Goal: Task Accomplishment & Management: Complete application form

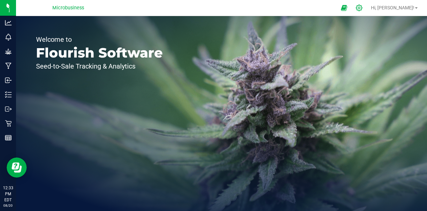
click at [363, 6] on icon at bounding box center [359, 7] width 7 height 7
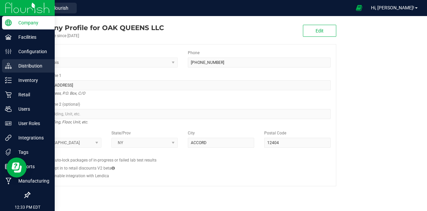
click at [23, 65] on p "Distribution" at bounding box center [32, 66] width 40 height 8
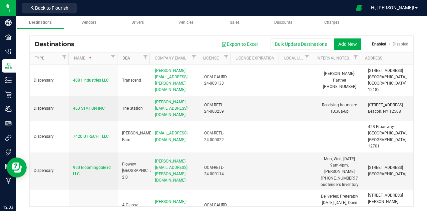
click at [126, 58] on link "DBA" at bounding box center [132, 58] width 19 height 5
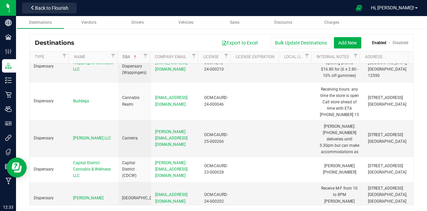
scroll to position [367, 0]
click at [341, 40] on button "Add New" at bounding box center [347, 42] width 27 height 11
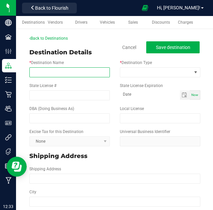
click at [58, 71] on input "* Destination Name" at bounding box center [69, 72] width 80 height 10
paste input "Cannalicious"
type input "Cannalicious"
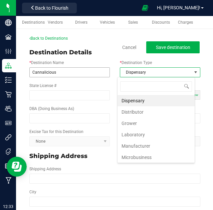
scroll to position [10, 77]
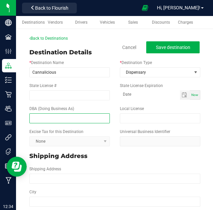
click at [82, 118] on input "text" at bounding box center [69, 118] width 80 height 10
paste input "Cannalicious"
type input "Cannalicious"
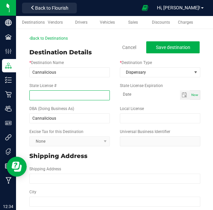
drag, startPoint x: 63, startPoint y: 96, endPoint x: 78, endPoint y: 90, distance: 16.2
click at [63, 96] on input "State License #" at bounding box center [69, 95] width 80 height 10
click at [77, 94] on input "State License #" at bounding box center [69, 95] width 80 height 10
paste input "OCM-RETL-24-000191"
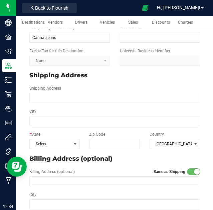
scroll to position [81, 0]
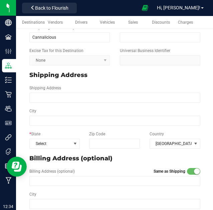
type input "OCM-RETL-24-000191"
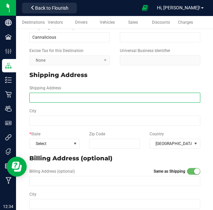
click at [69, 95] on input "Shipping Address" at bounding box center [114, 98] width 171 height 10
paste input "[STREET_ADDRESS]"
type input "[STREET_ADDRESS]"
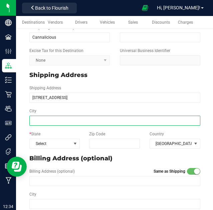
type input "[STREET_ADDRESS]"
click at [66, 123] on input "City" at bounding box center [114, 121] width 171 height 10
type input "[GEOGRAPHIC_DATA]"
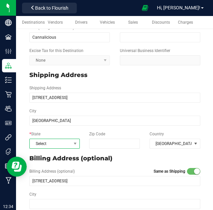
type input "[GEOGRAPHIC_DATA]"
click at [52, 144] on span "Select" at bounding box center [50, 143] width 41 height 9
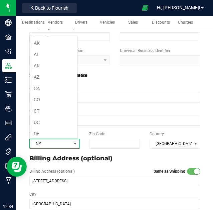
scroll to position [289, 0]
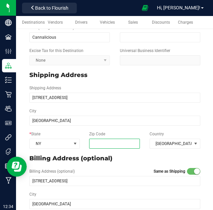
click at [103, 145] on input "Zip Code" at bounding box center [114, 144] width 51 height 10
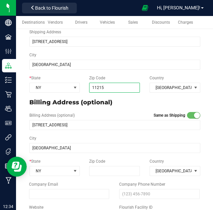
scroll to position [142, 0]
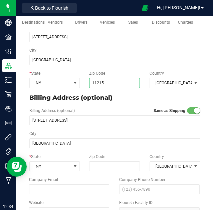
type input "11215"
click at [89, 180] on div "Company Email" at bounding box center [69, 186] width 90 height 18
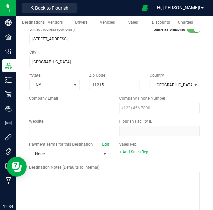
scroll to position [230, 0]
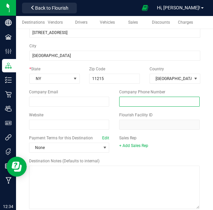
click at [150, 100] on input "text" at bounding box center [159, 102] width 80 height 10
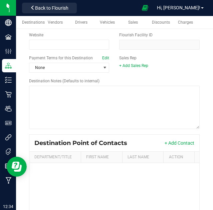
scroll to position [313, 0]
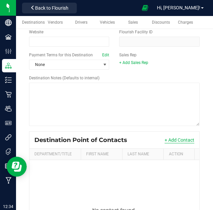
click at [184, 140] on button "+ Add Contact" at bounding box center [180, 140] width 30 height 7
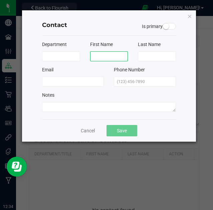
click at [98, 55] on input at bounding box center [109, 56] width 38 height 10
type input "[PERSON_NAME]"
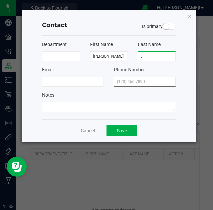
type input "."
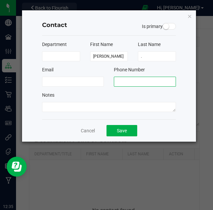
click at [123, 80] on input "text" at bounding box center [145, 82] width 62 height 10
type input "[PHONE_NUMBER]"
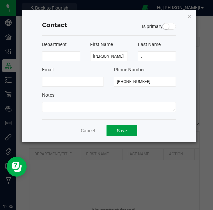
click at [124, 127] on button "Save" at bounding box center [121, 130] width 31 height 11
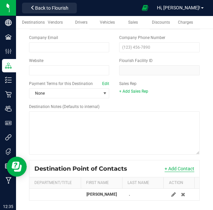
click at [177, 168] on button "+ Add Contact" at bounding box center [180, 169] width 30 height 7
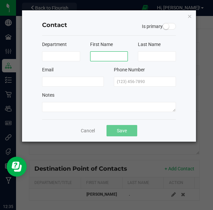
click at [100, 55] on input at bounding box center [109, 56] width 38 height 10
type input "Laighah"
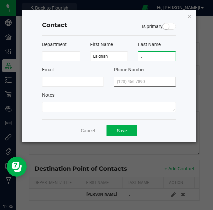
type input "."
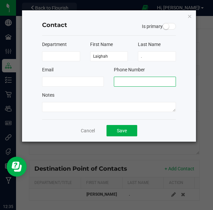
click at [126, 81] on input "text" at bounding box center [145, 82] width 62 height 10
type input "[PHONE_NUMBER]"
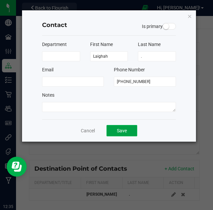
click at [121, 133] on button "Save" at bounding box center [121, 130] width 31 height 11
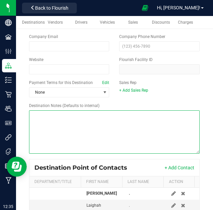
click at [45, 129] on textarea "Destination Notes (Defaults to internal)" at bounding box center [114, 131] width 171 height 43
paste textarea "[PHONE_NUMBER] ([PERSON_NAME]) or [PHONE_NUMBER] ([GEOGRAPHIC_DATA]) for now 11…"
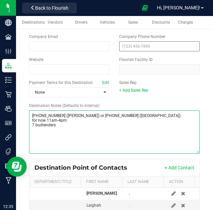
type textarea "[PHONE_NUMBER] ([PERSON_NAME]) or [PHONE_NUMBER] ([GEOGRAPHIC_DATA]) for now 11…"
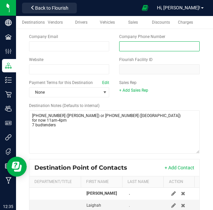
click at [128, 45] on input "text" at bounding box center [159, 46] width 80 height 10
type input "[PHONE_NUMBER]"
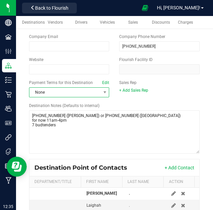
click at [53, 93] on span "None" at bounding box center [64, 92] width 71 height 9
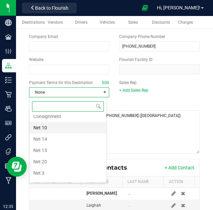
scroll to position [39, 0]
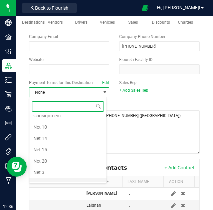
click at [49, 178] on li "Net 30" at bounding box center [67, 183] width 77 height 11
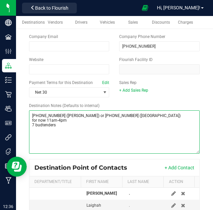
click at [96, 140] on textarea "Destination Notes (Defaults to internal)" at bounding box center [114, 131] width 171 height 43
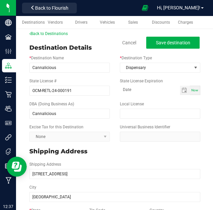
scroll to position [0, 0]
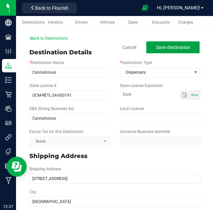
click at [170, 47] on span "Save destination" at bounding box center [173, 47] width 34 height 5
